Goal: Task Accomplishment & Management: Complete application form

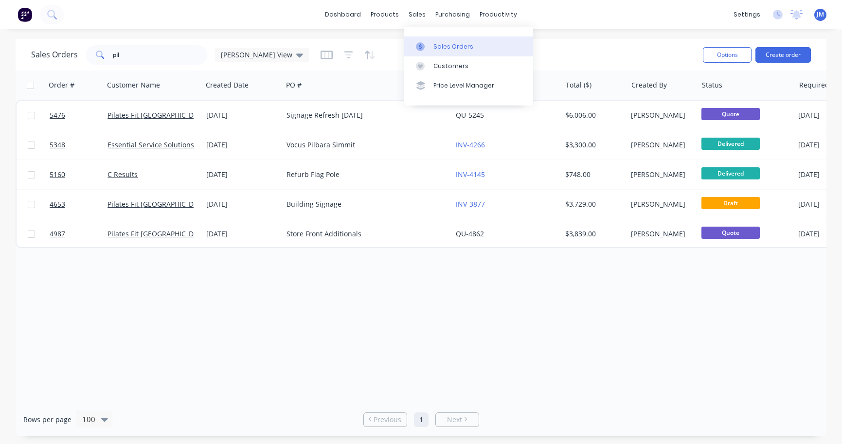
click at [447, 42] on link "Sales Orders" at bounding box center [468, 45] width 129 height 19
click at [452, 46] on div "Sales Orders" at bounding box center [453, 46] width 40 height 9
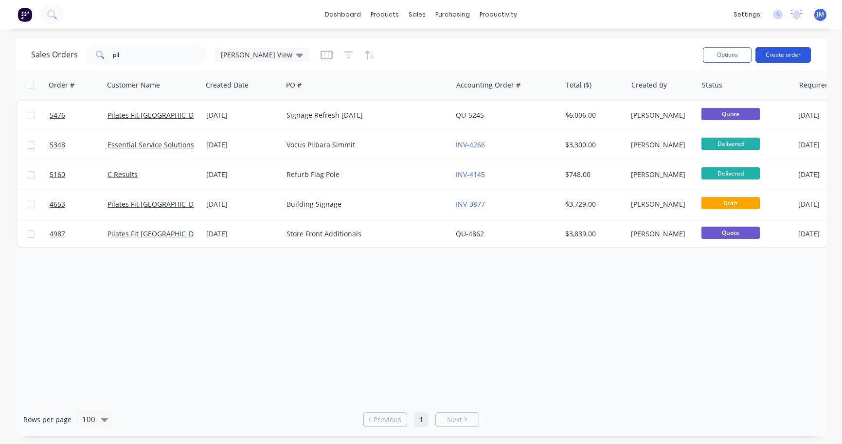
click at [774, 60] on button "Create order" at bounding box center [782, 55] width 55 height 16
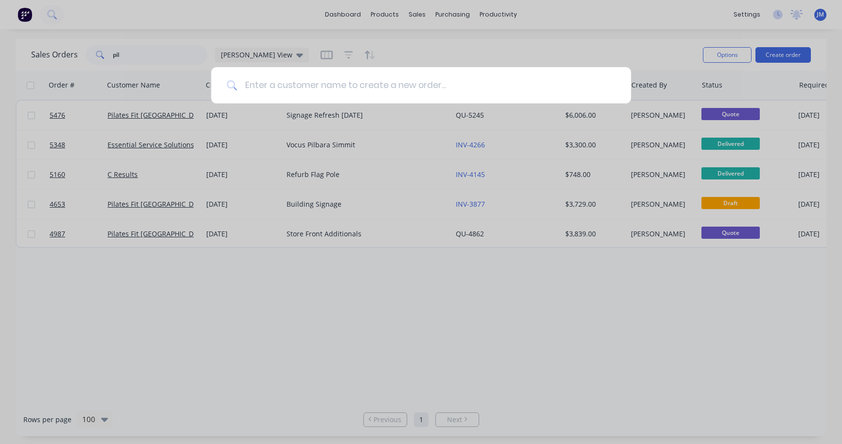
paste input "Privium Garden Services PTY LTD"
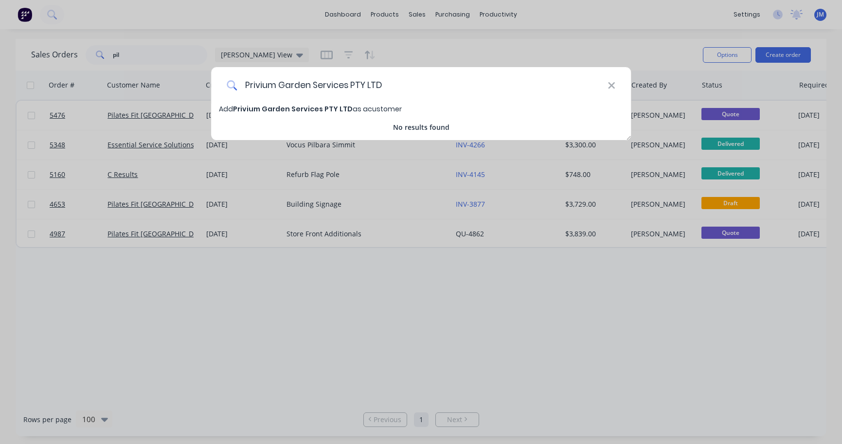
type input "Privium Garden Services PTY LTD"
click at [374, 109] on span "Add Privium Garden Services PTY LTD as a customer" at bounding box center [310, 109] width 183 height 10
select select "AU"
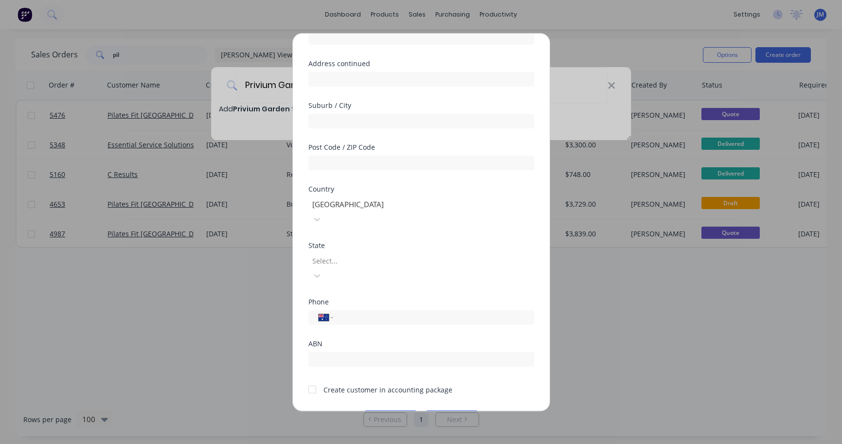
scroll to position [97, 0]
click at [309, 380] on div at bounding box center [312, 389] width 19 height 19
click at [395, 411] on button "Save" at bounding box center [391, 419] width 54 height 16
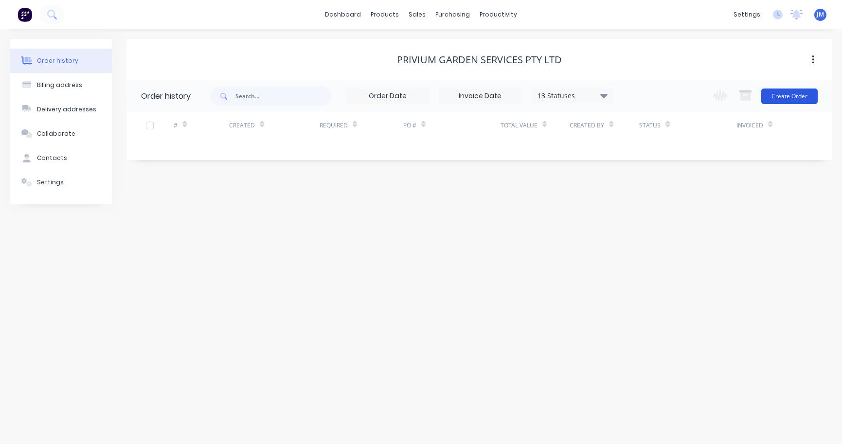
click at [799, 100] on button "Create Order" at bounding box center [789, 97] width 56 height 16
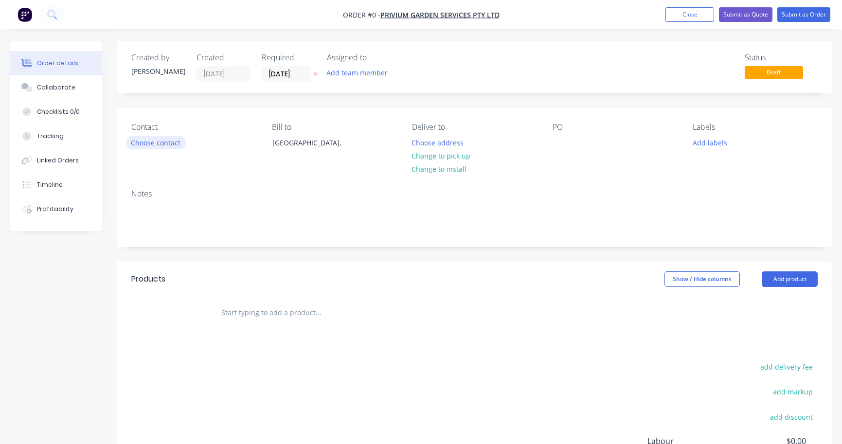
click at [163, 146] on button "Choose contact" at bounding box center [156, 142] width 60 height 13
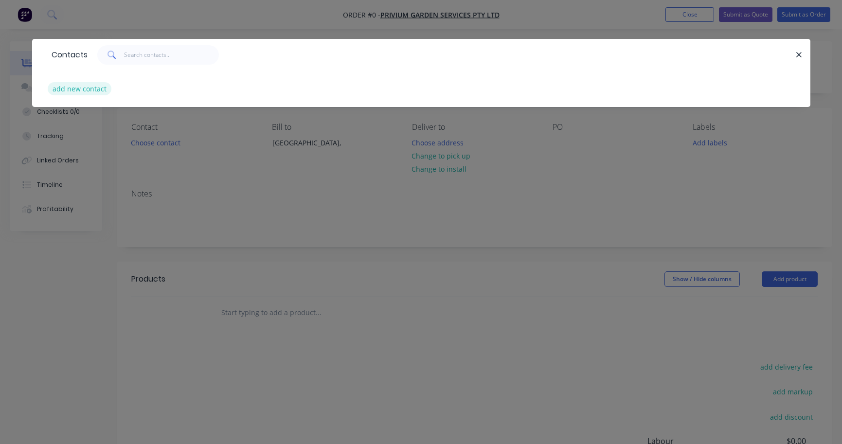
click at [88, 93] on button "add new contact" at bounding box center [80, 88] width 64 height 13
select select "AU"
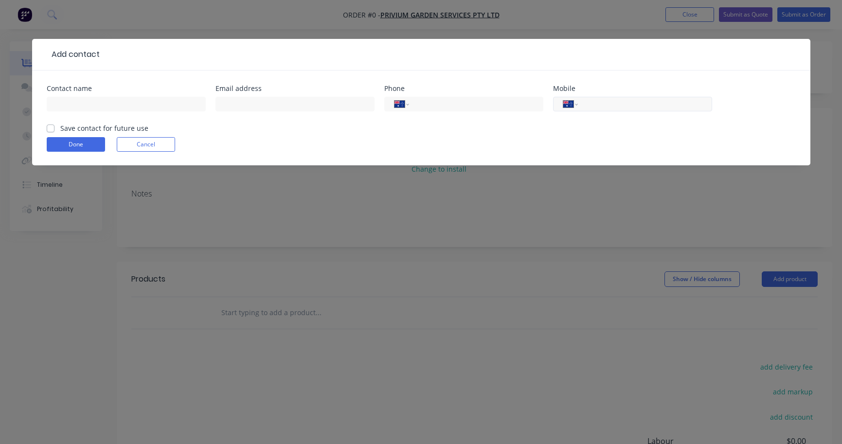
click at [611, 110] on div "International [GEOGRAPHIC_DATA] [GEOGRAPHIC_DATA] [GEOGRAPHIC_DATA] [GEOGRAPHIC…" at bounding box center [632, 104] width 159 height 15
click at [614, 101] on input "tel" at bounding box center [643, 104] width 117 height 11
paste input "0490 841 667"
type input "0490 841 667"
click at [60, 126] on label "Save contact for future use" at bounding box center [104, 128] width 88 height 10
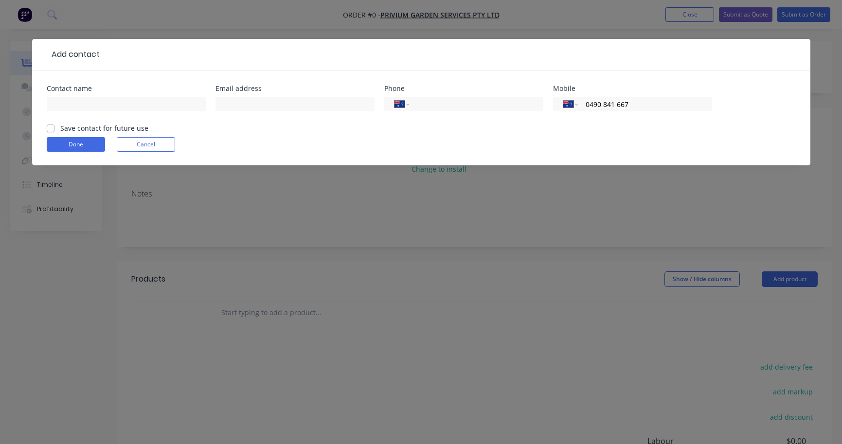
click at [51, 126] on input "Save contact for future use" at bounding box center [51, 127] width 8 height 9
checkbox input "true"
click at [136, 105] on input "text" at bounding box center [126, 104] width 159 height 15
type input "[PERSON_NAME]"
click at [298, 110] on input "text" at bounding box center [294, 104] width 159 height 15
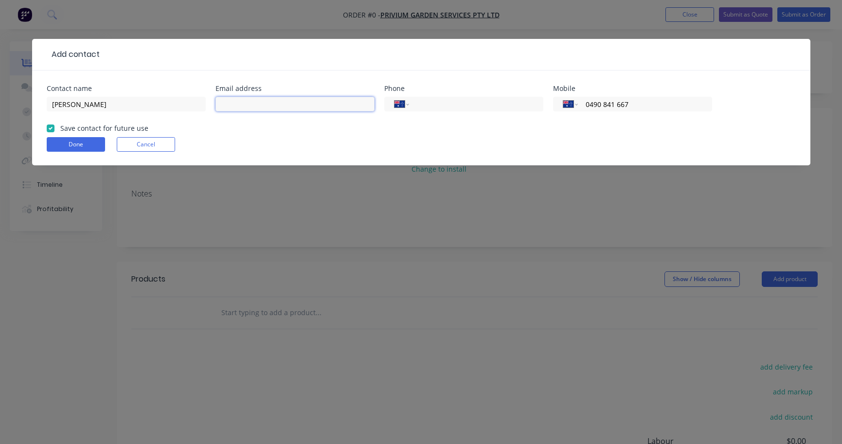
paste input "[EMAIL_ADDRESS][DOMAIN_NAME]"
type input "[EMAIL_ADDRESS][DOMAIN_NAME]"
click at [82, 145] on button "Done" at bounding box center [76, 144] width 58 height 15
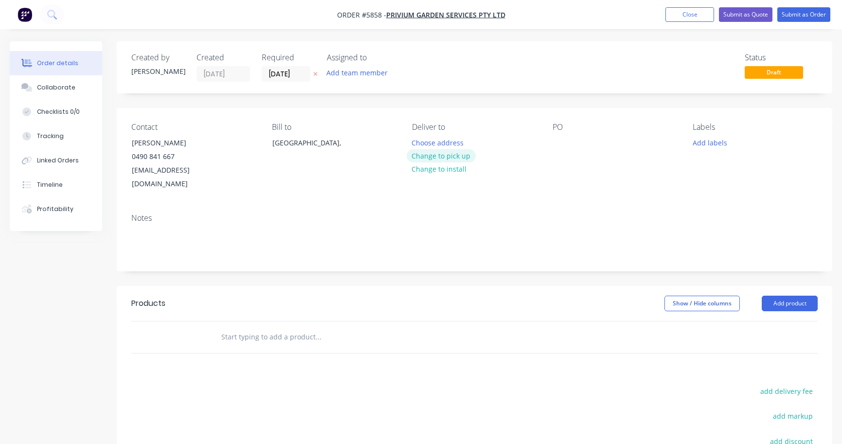
click at [445, 157] on button "Change to pick up" at bounding box center [441, 155] width 69 height 13
click at [421, 142] on div at bounding box center [420, 143] width 16 height 14
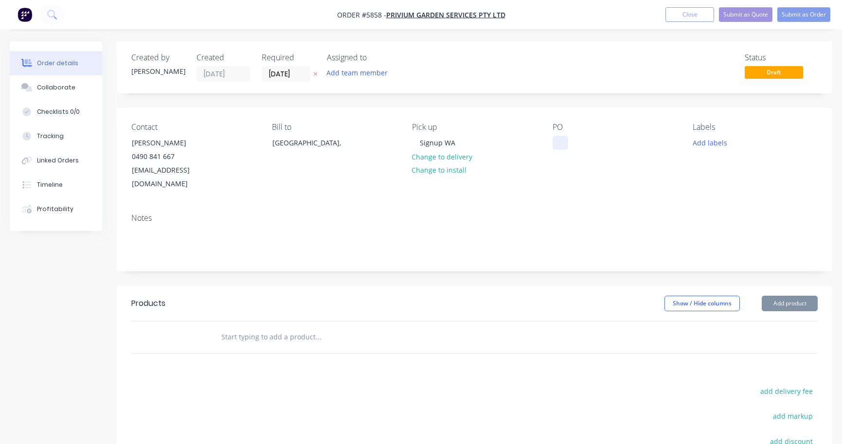
click at [560, 139] on div at bounding box center [561, 143] width 16 height 14
click at [265, 331] on input "text" at bounding box center [318, 336] width 195 height 19
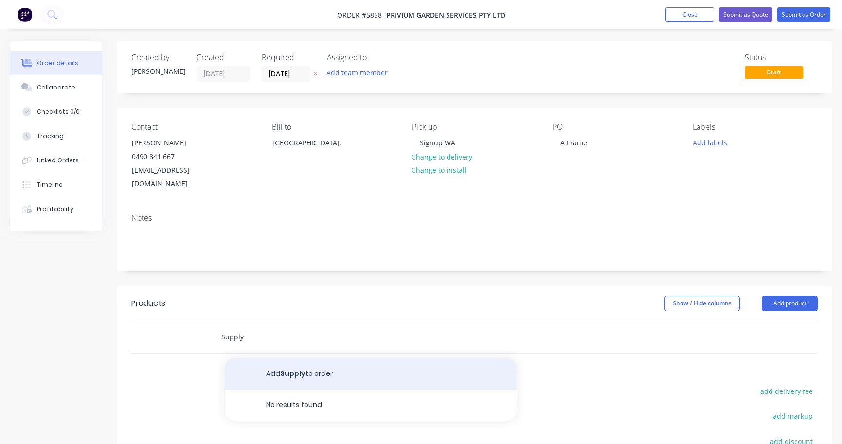
type input "Supply"
click at [309, 358] on button "Add Supply to order" at bounding box center [371, 373] width 292 height 31
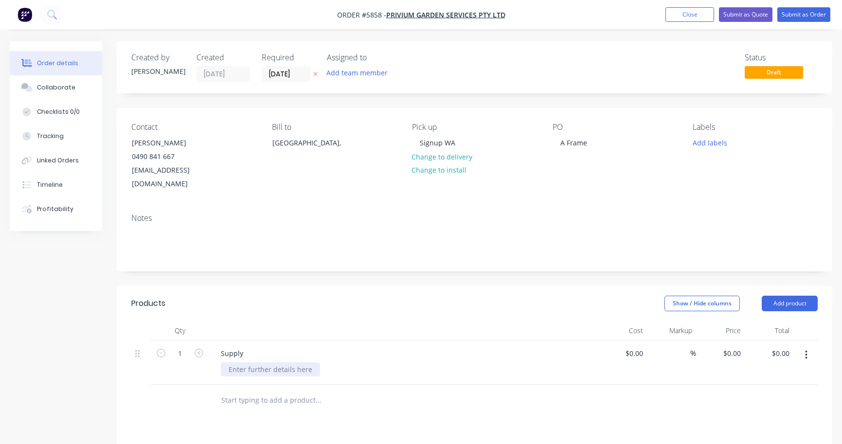
click at [251, 362] on div at bounding box center [270, 369] width 99 height 14
click at [633, 346] on div "$0.00" at bounding box center [634, 353] width 26 height 14
type input "$350.00"
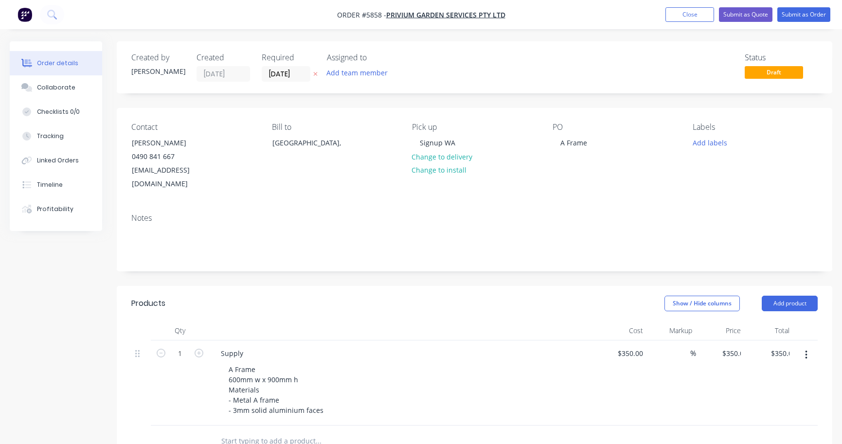
click at [583, 381] on div "A Frame 600mm w x 900mm h Materials - Metal A frame - 3mm solid aluminium faces" at bounding box center [408, 389] width 374 height 55
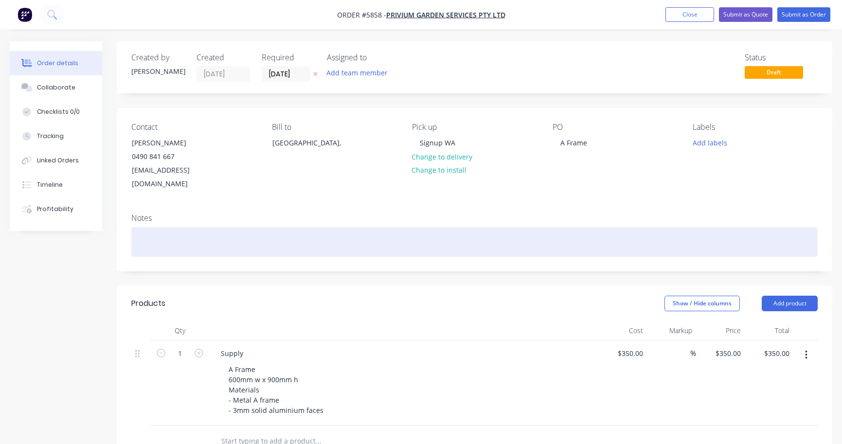
click at [179, 228] on div at bounding box center [474, 242] width 686 height 30
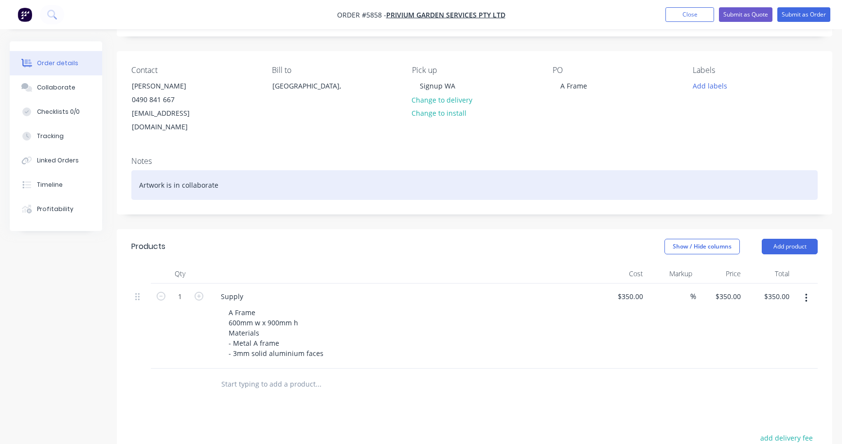
scroll to position [59, 0]
drag, startPoint x: 232, startPoint y: 169, endPoint x: 128, endPoint y: 165, distance: 103.7
click at [128, 165] on div "Notes Artwork is in collaborate" at bounding box center [475, 179] width 716 height 65
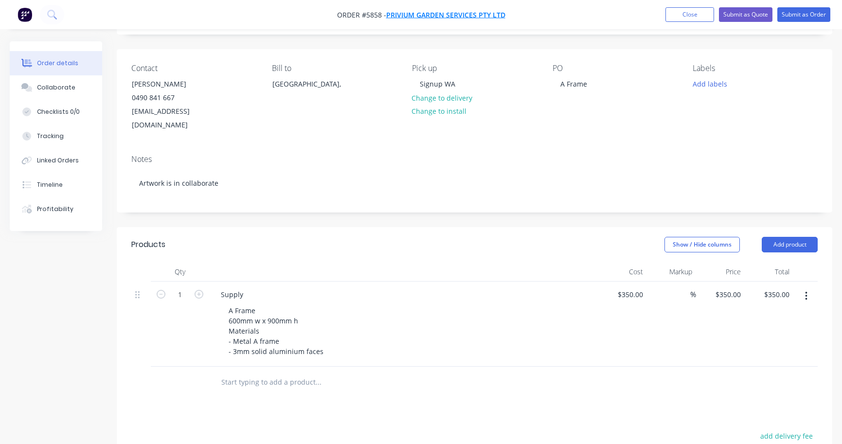
drag, startPoint x: 384, startPoint y: 17, endPoint x: 401, endPoint y: 15, distance: 16.7
click at [401, 15] on span "Order #5858 - Privium Garden Services PTY LTD" at bounding box center [421, 15] width 168 height 10
drag, startPoint x: 528, startPoint y: 15, endPoint x: 391, endPoint y: 16, distance: 137.2
click at [392, 16] on nav "Order #5858 - Privium Garden Services PTY LTD Add product Close Submit as Quote…" at bounding box center [421, 14] width 842 height 29
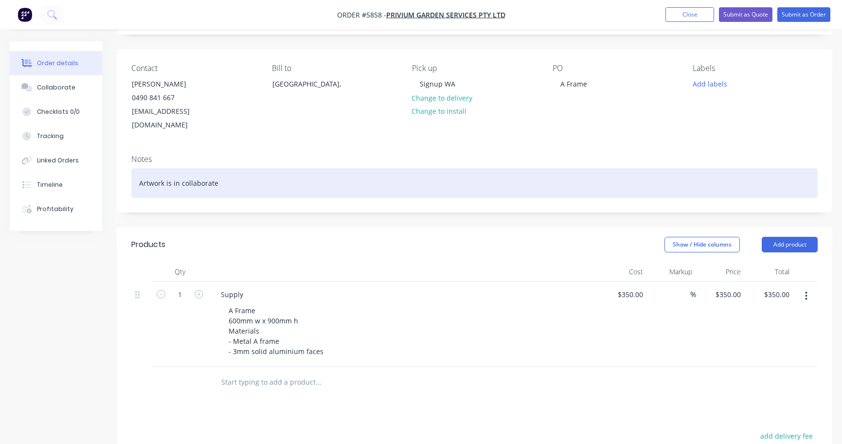
click at [178, 168] on div "Artwork is in collaborate" at bounding box center [474, 183] width 686 height 30
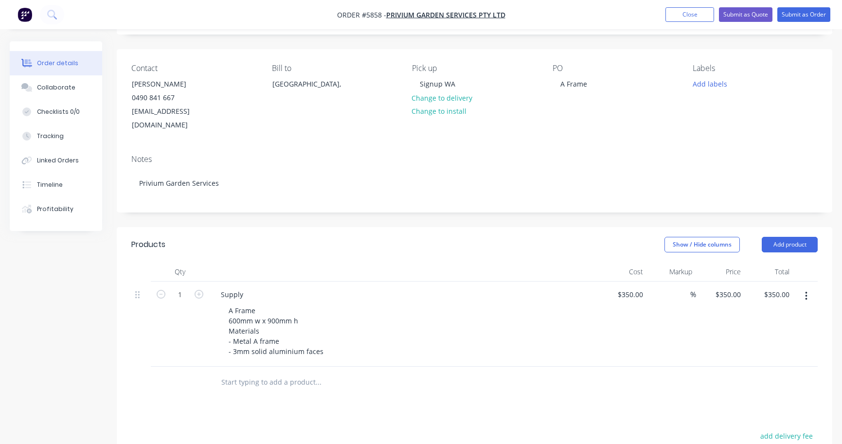
click at [283, 237] on div "Show / Hide columns Add product" at bounding box center [547, 245] width 540 height 16
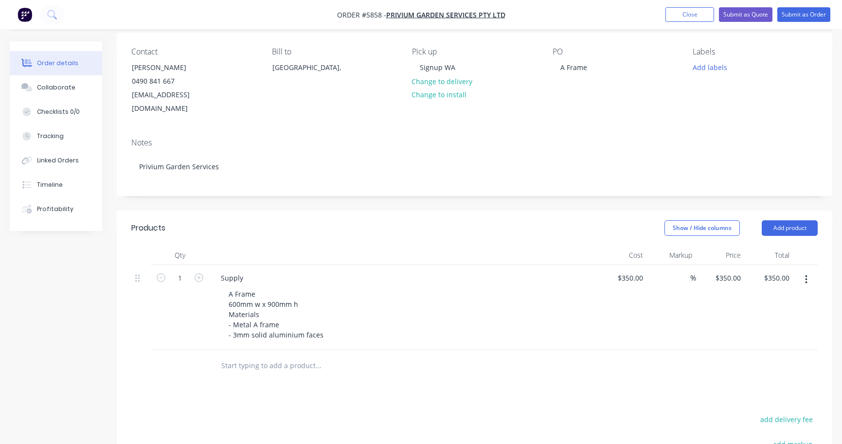
scroll to position [89, 0]
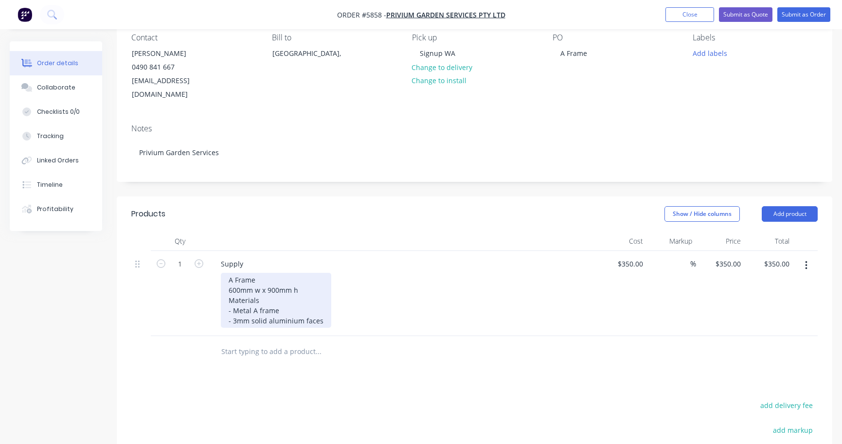
click at [324, 306] on div "A Frame 600mm w x 900mm h Materials - Metal A frame - 3mm solid aluminium faces" at bounding box center [276, 300] width 110 height 55
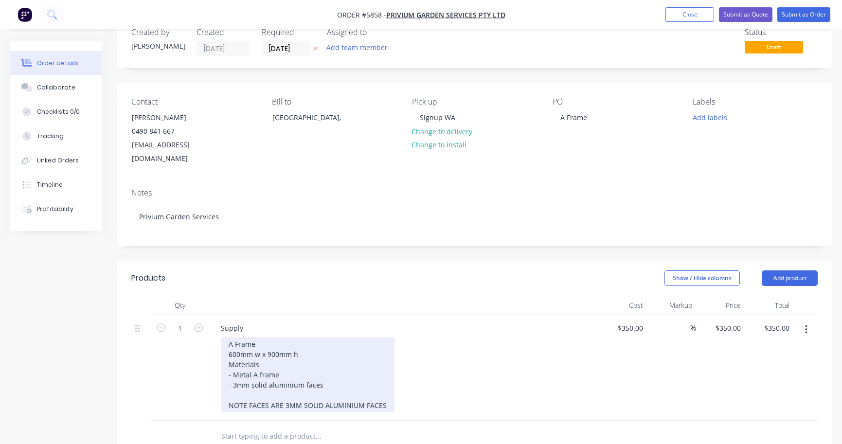
scroll to position [25, 0]
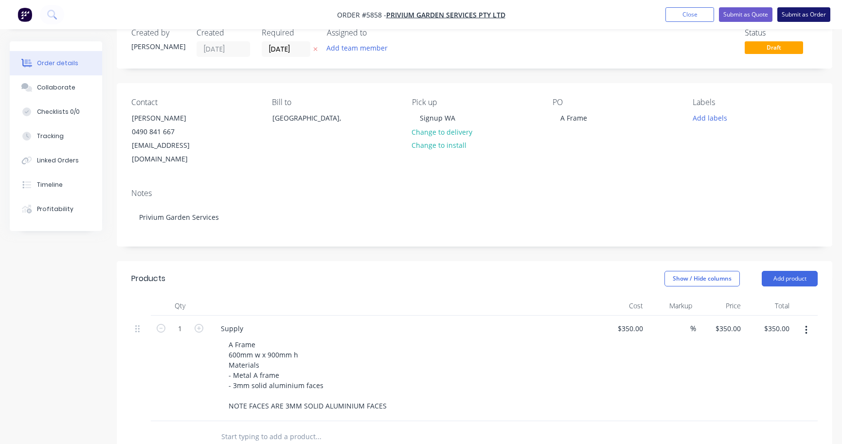
click at [808, 15] on button "Submit as Order" at bounding box center [803, 14] width 53 height 15
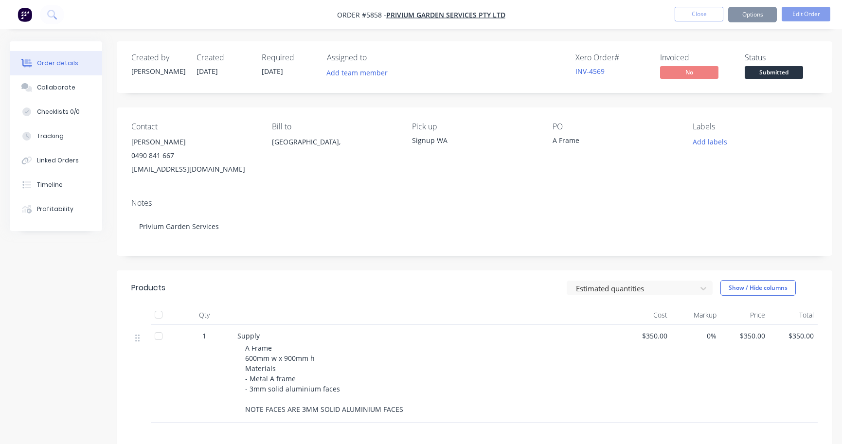
click at [785, 72] on span "Submitted" at bounding box center [774, 72] width 58 height 12
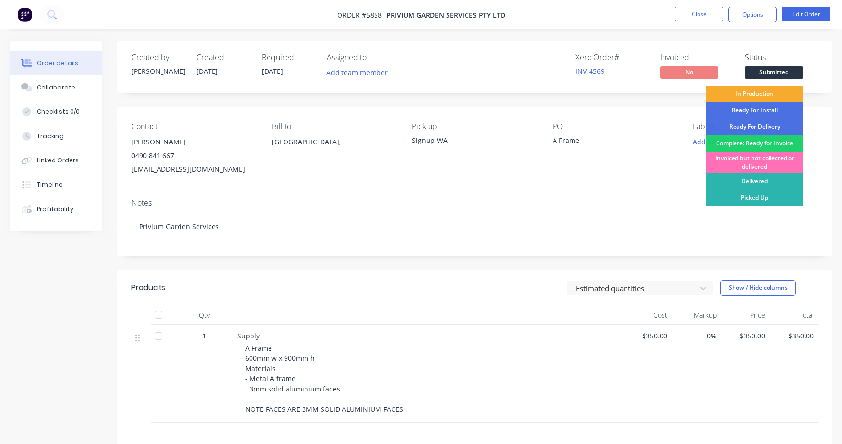
click at [777, 92] on div "In Production" at bounding box center [754, 94] width 97 height 17
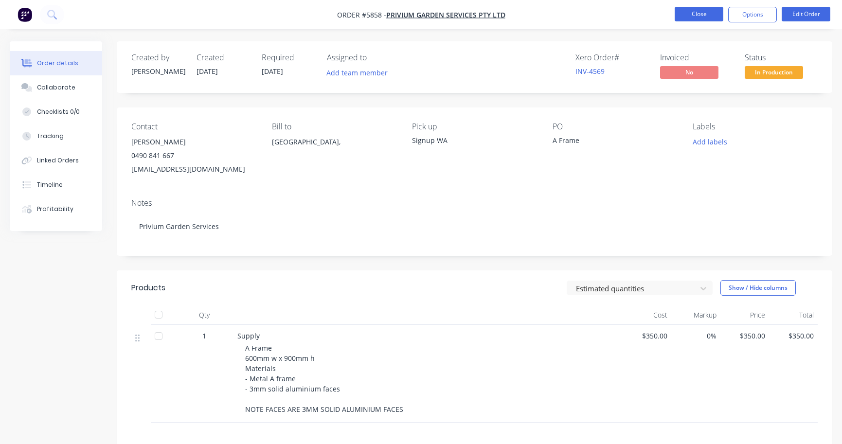
click at [704, 10] on button "Close" at bounding box center [699, 14] width 49 height 15
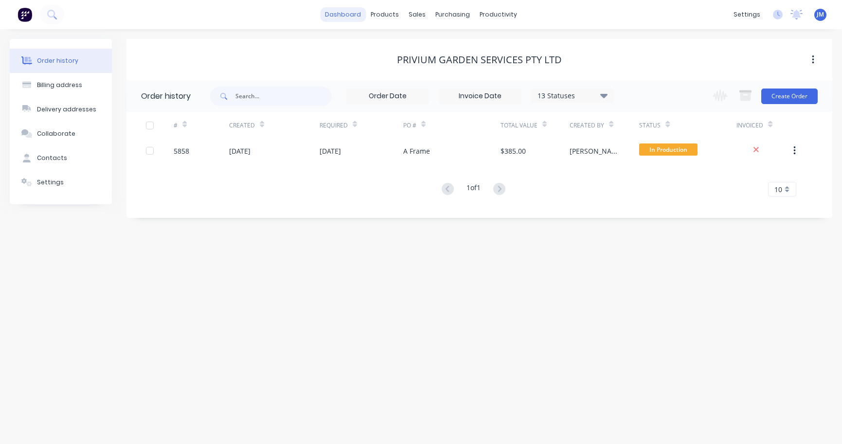
click at [364, 13] on link "dashboard" at bounding box center [343, 14] width 46 height 15
